Goal: Task Accomplishment & Management: Manage account settings

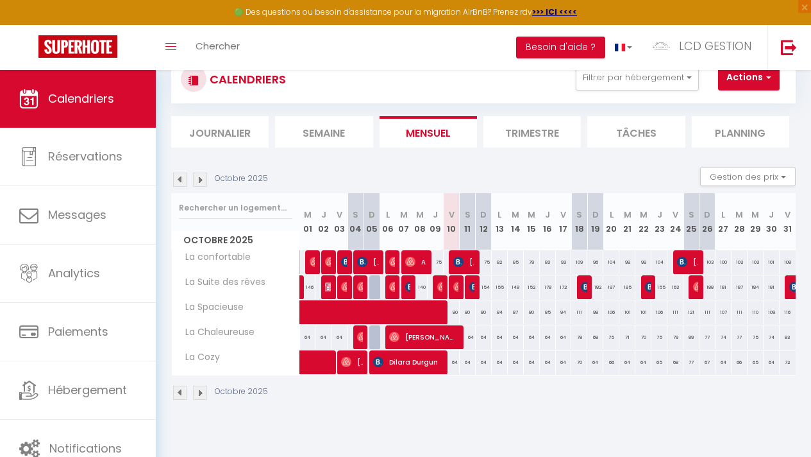
scroll to position [42, 0]
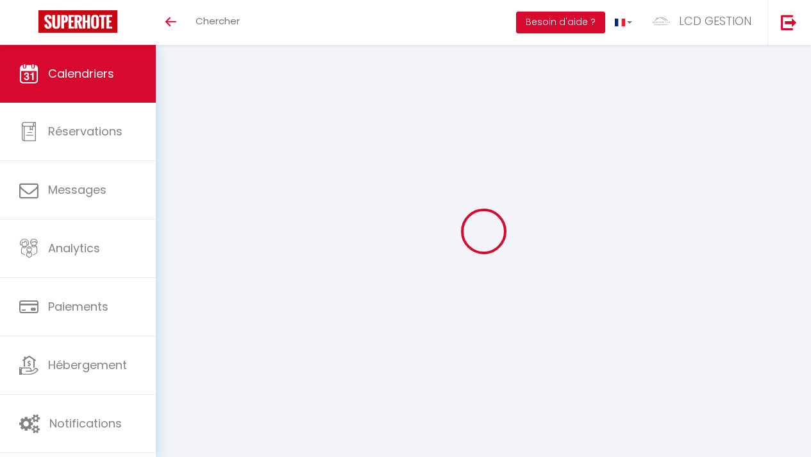
scroll to position [17, 0]
select select
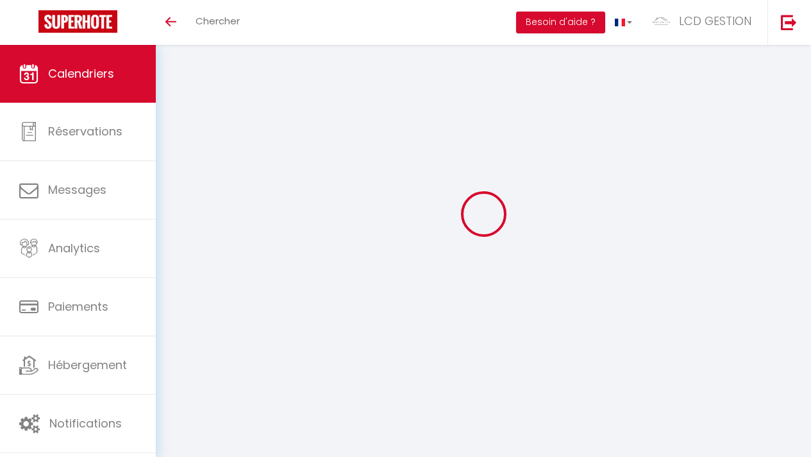
select select
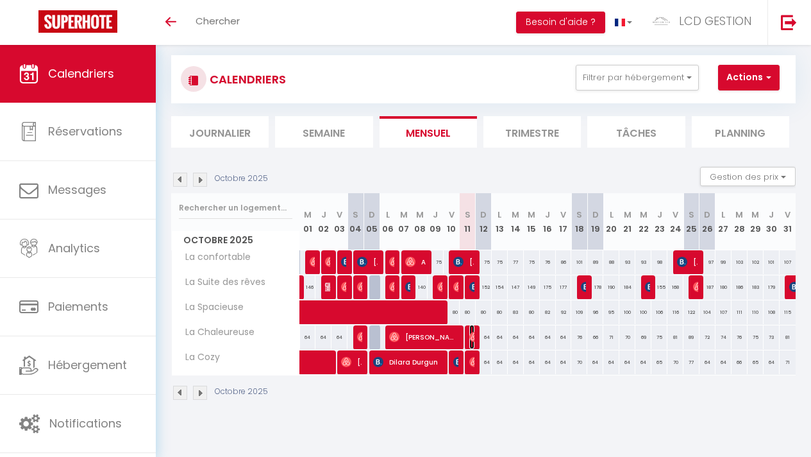
click at [470, 337] on img at bounding box center [475, 337] width 10 height 10
select select "OK"
select select "0"
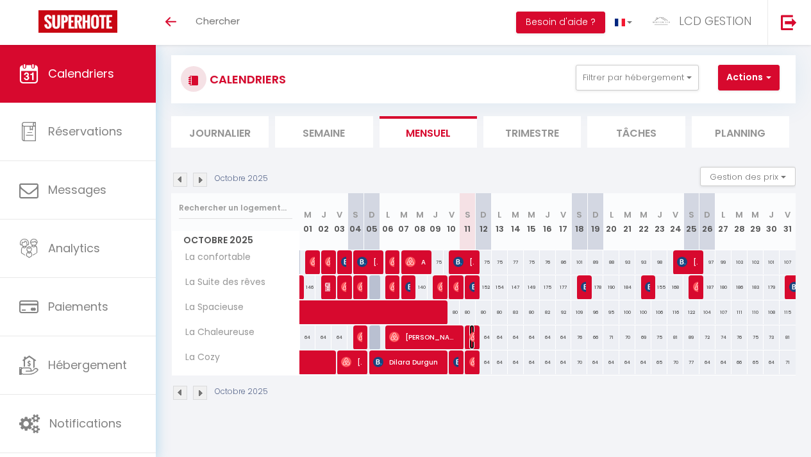
select select "1"
select select
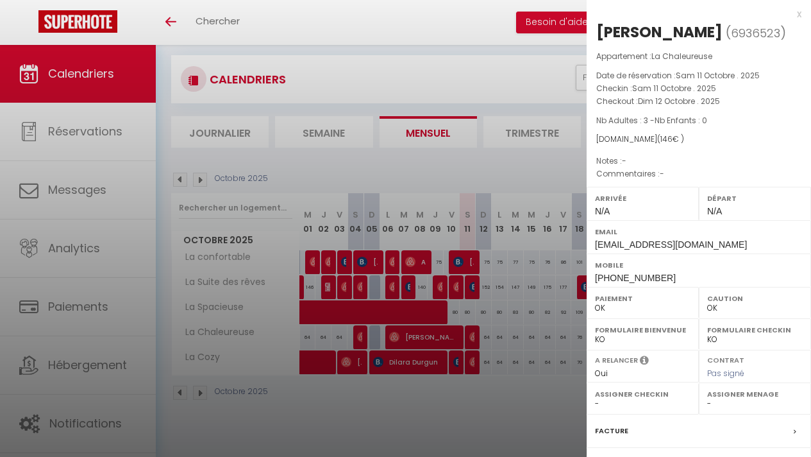
click at [515, 341] on div at bounding box center [405, 228] width 811 height 457
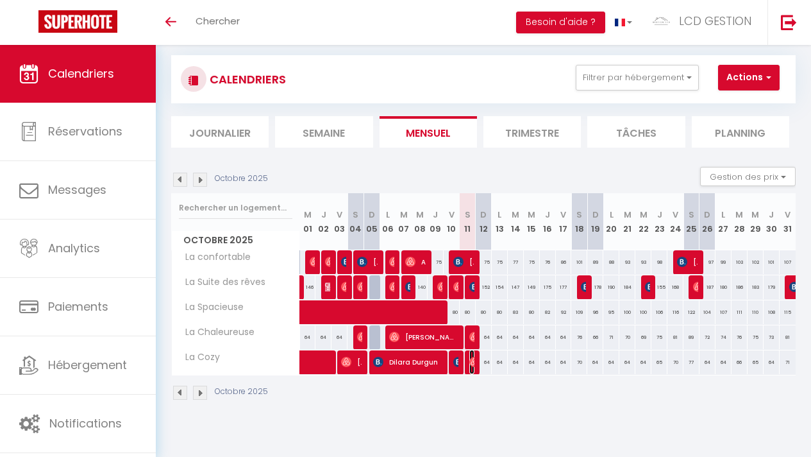
click at [470, 360] on img at bounding box center [475, 362] width 10 height 10
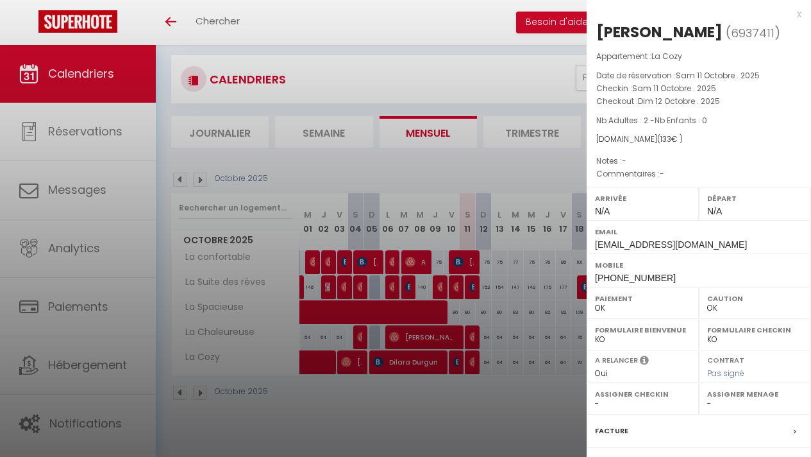
click at [461, 169] on div at bounding box center [405, 228] width 811 height 457
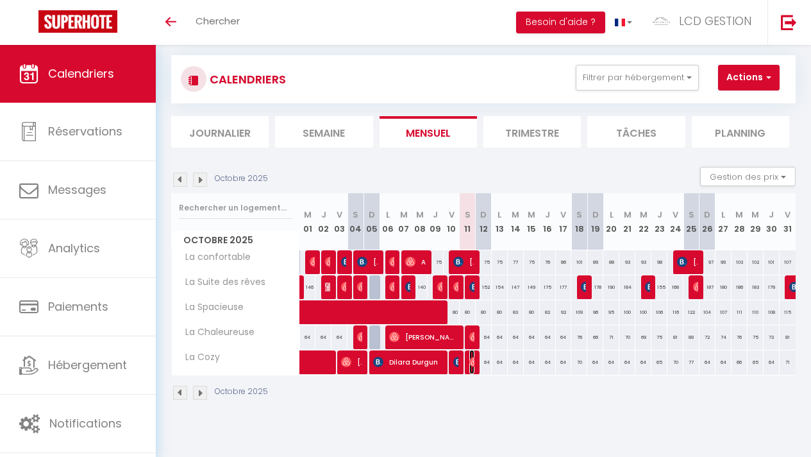
click at [470, 363] on img at bounding box center [475, 362] width 10 height 10
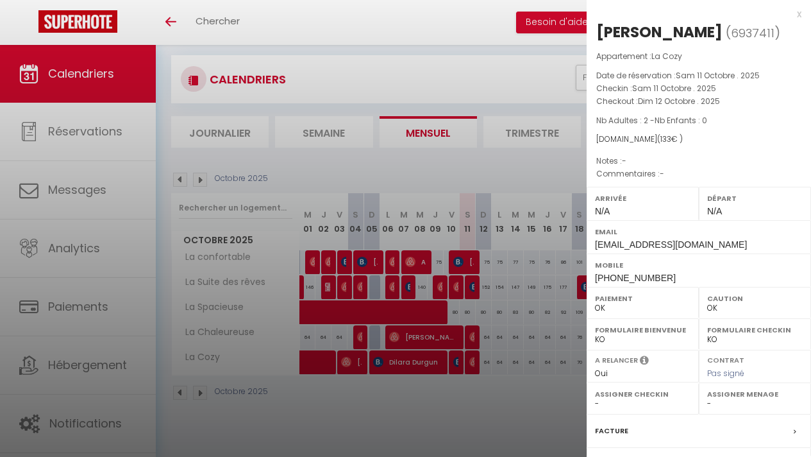
click at [479, 385] on div at bounding box center [405, 228] width 811 height 457
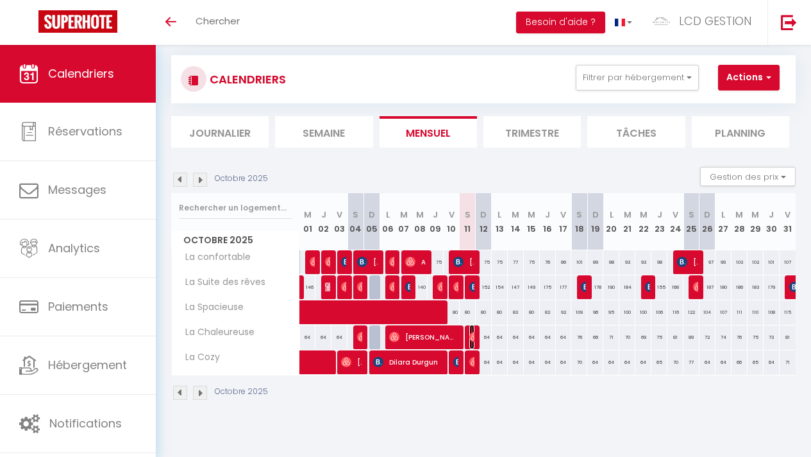
click at [470, 337] on img at bounding box center [475, 337] width 10 height 10
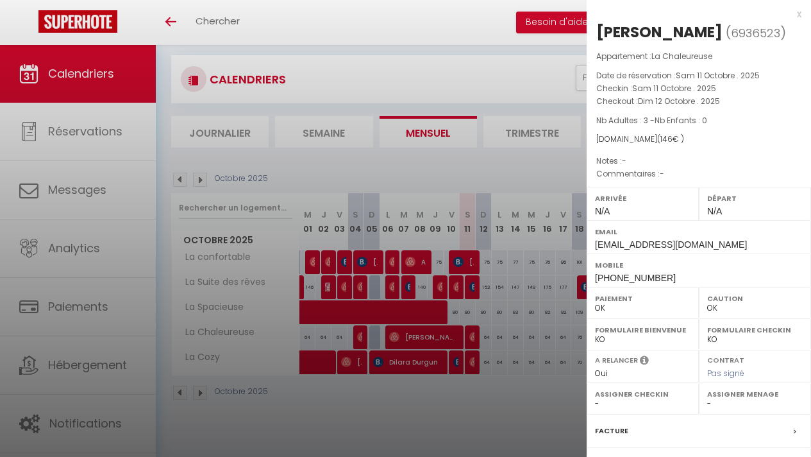
click at [471, 364] on div at bounding box center [405, 228] width 811 height 457
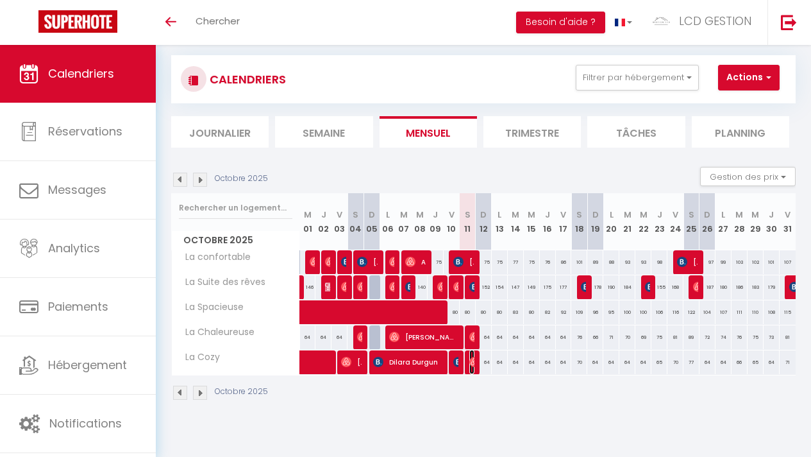
click at [471, 364] on img at bounding box center [475, 362] width 10 height 10
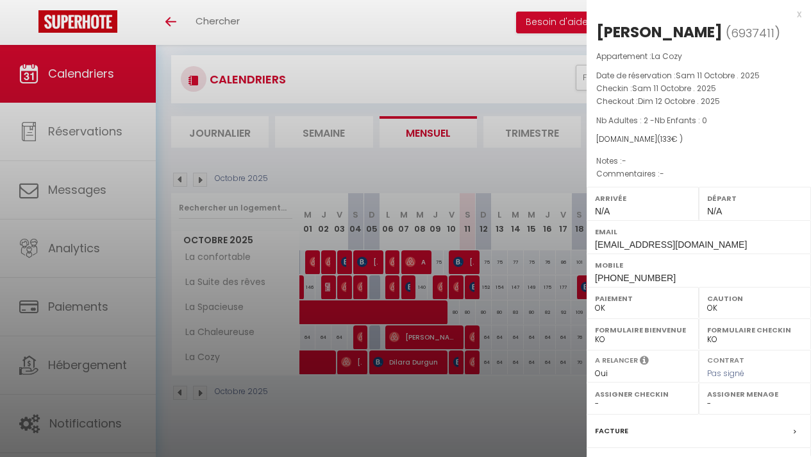
click at [471, 364] on div at bounding box center [405, 228] width 811 height 457
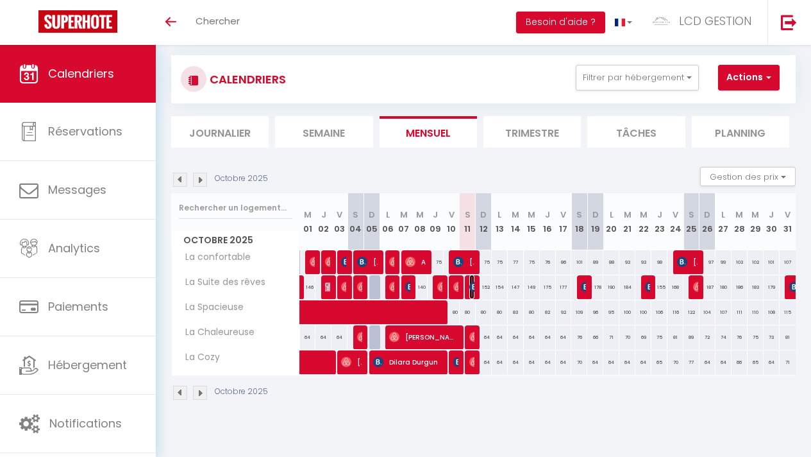
click at [470, 287] on img at bounding box center [475, 287] width 10 height 10
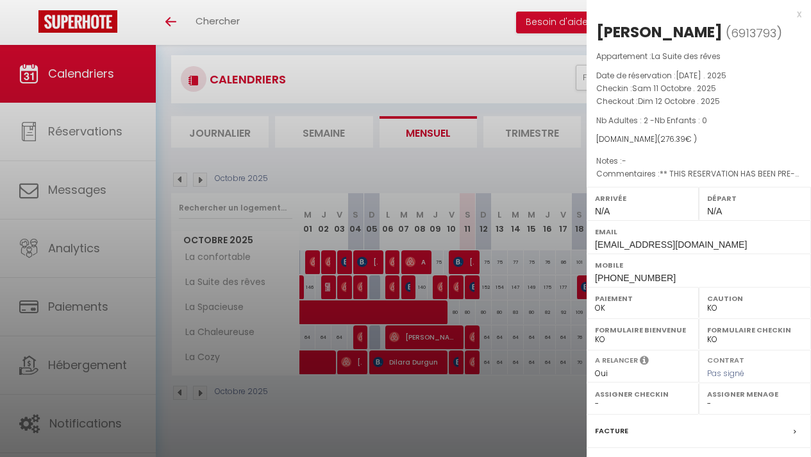
click at [470, 357] on div at bounding box center [405, 228] width 811 height 457
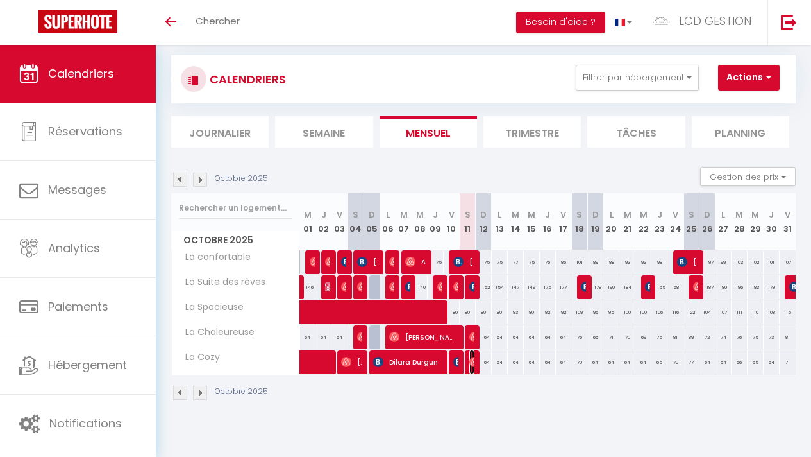
click at [470, 362] on img at bounding box center [475, 362] width 10 height 10
select select "OK"
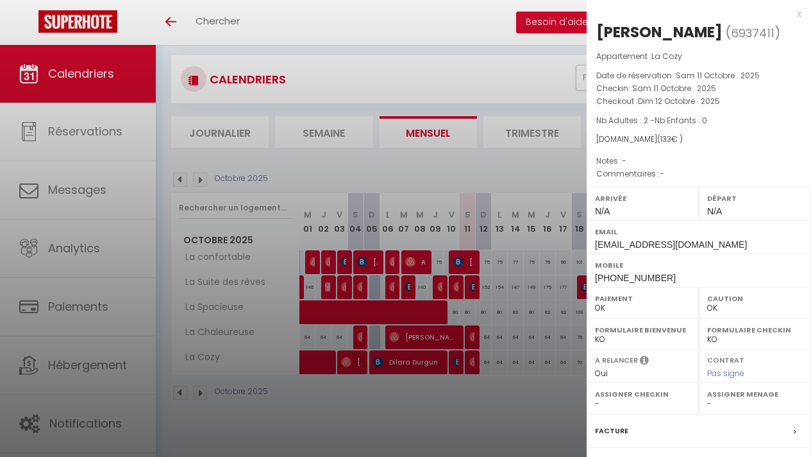
click at [469, 362] on div at bounding box center [405, 228] width 811 height 457
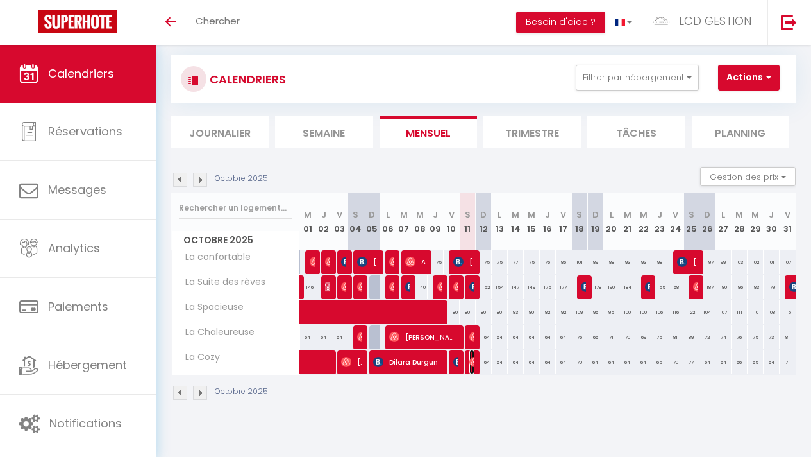
click at [470, 362] on img at bounding box center [475, 362] width 10 height 10
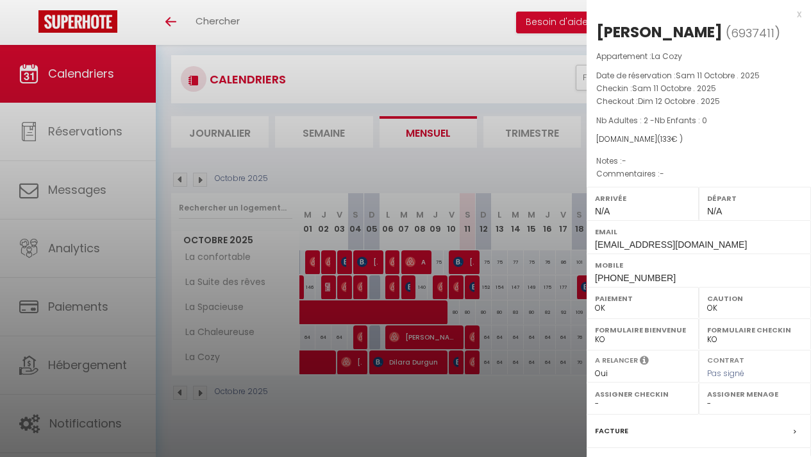
click at [471, 362] on div at bounding box center [405, 228] width 811 height 457
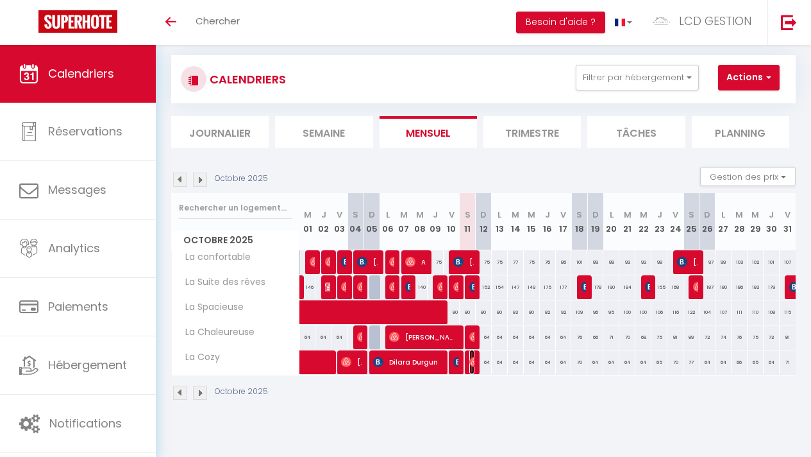
click at [471, 362] on img at bounding box center [475, 362] width 10 height 10
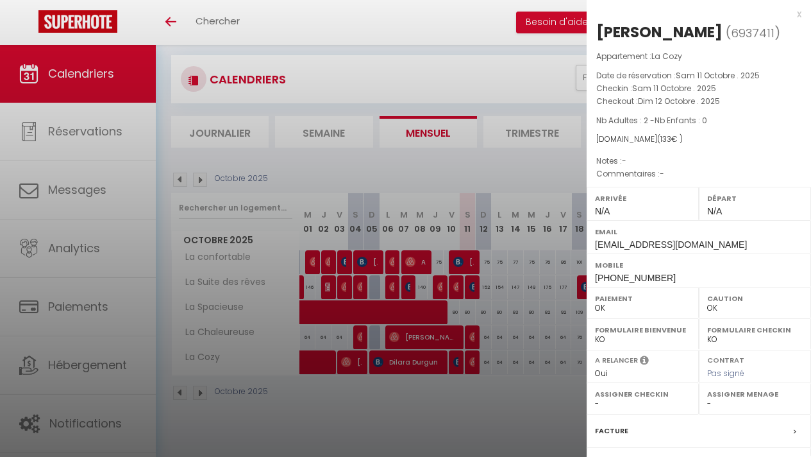
drag, startPoint x: 156, startPoint y: 10, endPoint x: 275, endPoint y: 49, distance: 125.0
click at [275, 49] on div at bounding box center [405, 228] width 811 height 457
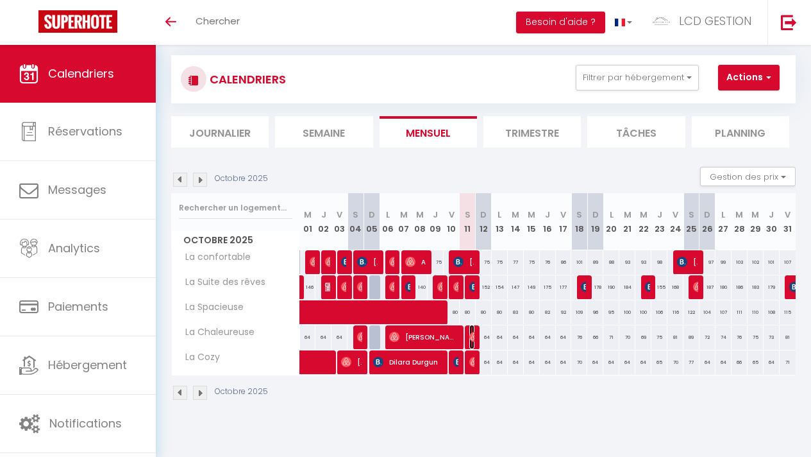
click at [470, 334] on img at bounding box center [475, 337] width 10 height 10
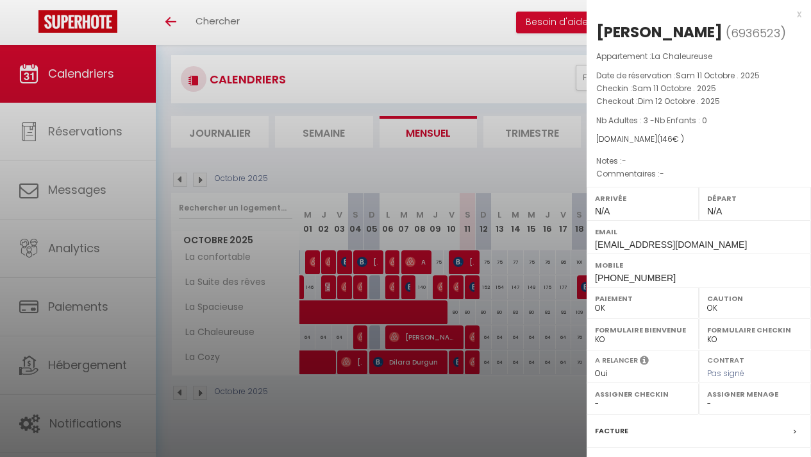
click at [545, 244] on div at bounding box center [405, 228] width 811 height 457
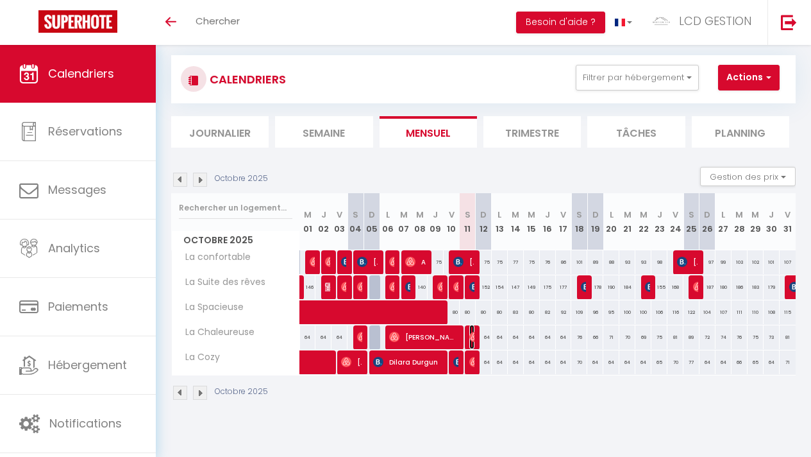
click at [470, 332] on img at bounding box center [475, 337] width 10 height 10
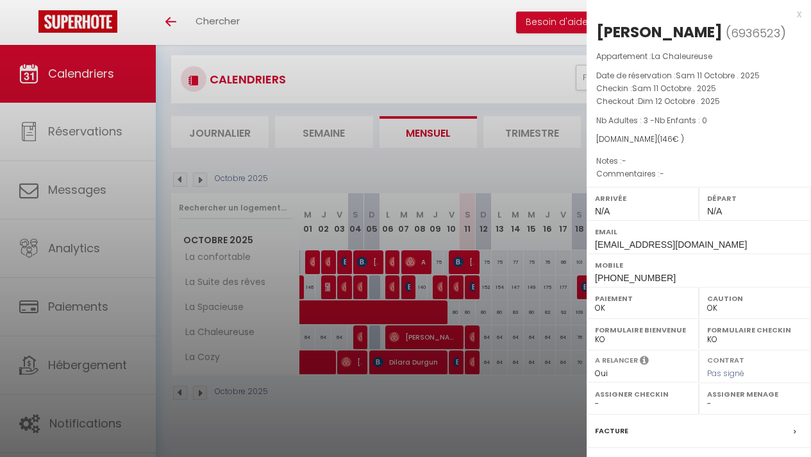
click at [534, 191] on div at bounding box center [405, 228] width 811 height 457
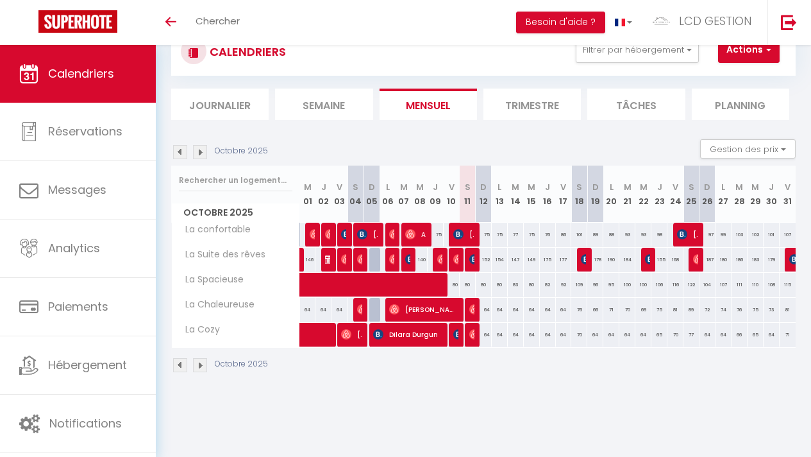
scroll to position [0, 0]
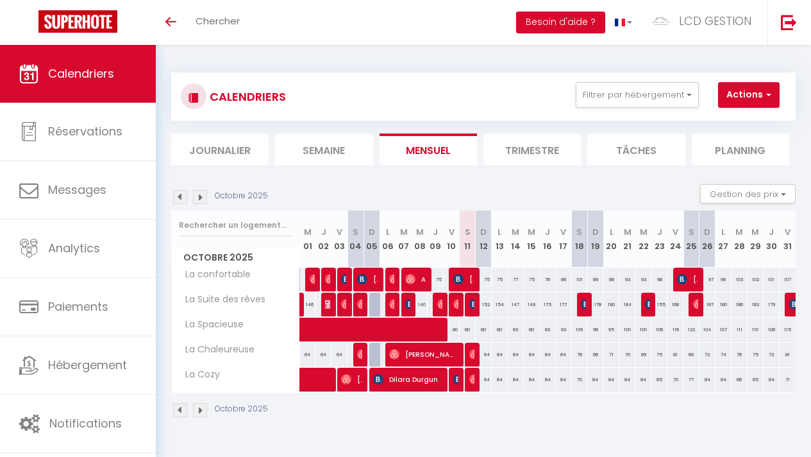
click at [566, 200] on div "Octobre 2025 Gestion des prix Nb Nuits minimum Règles Disponibilité" at bounding box center [483, 197] width 625 height 26
click at [586, 183] on section "Octobre 2025 Gestion des prix Nb Nuits minimum Règles Disponibilité Octobre 202…" at bounding box center [483, 300] width 625 height 259
